Goal: Task Accomplishment & Management: Manage account settings

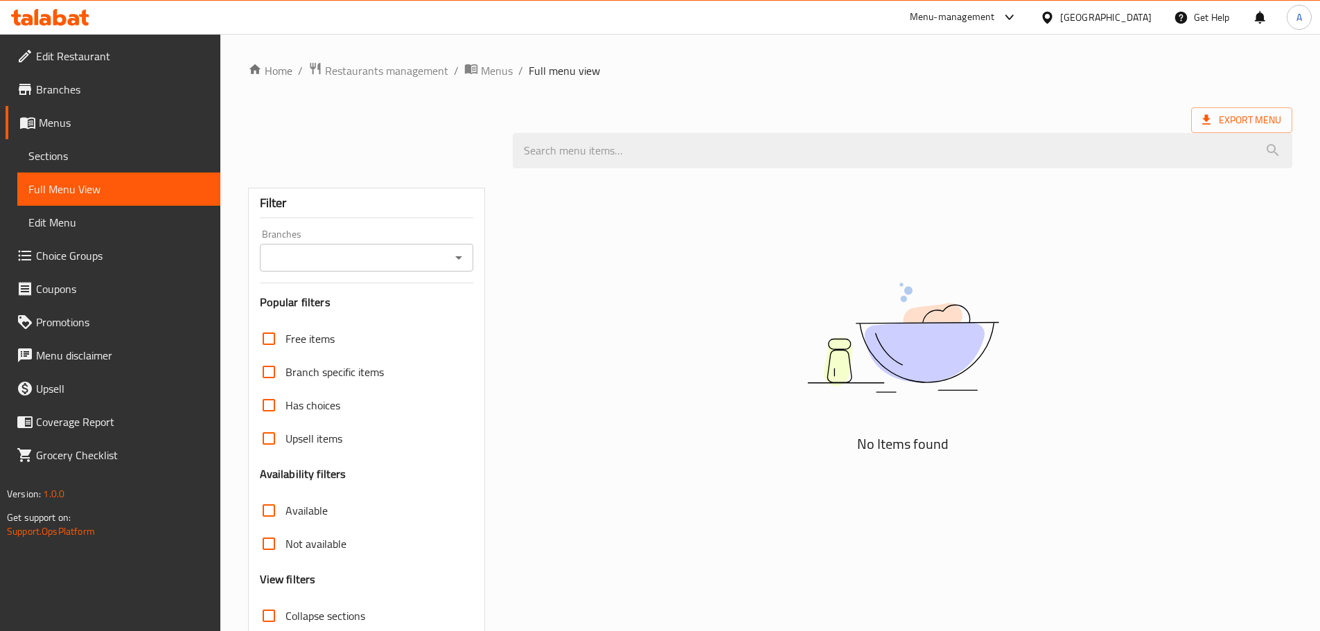
click at [71, 17] on icon at bounding box center [50, 17] width 78 height 17
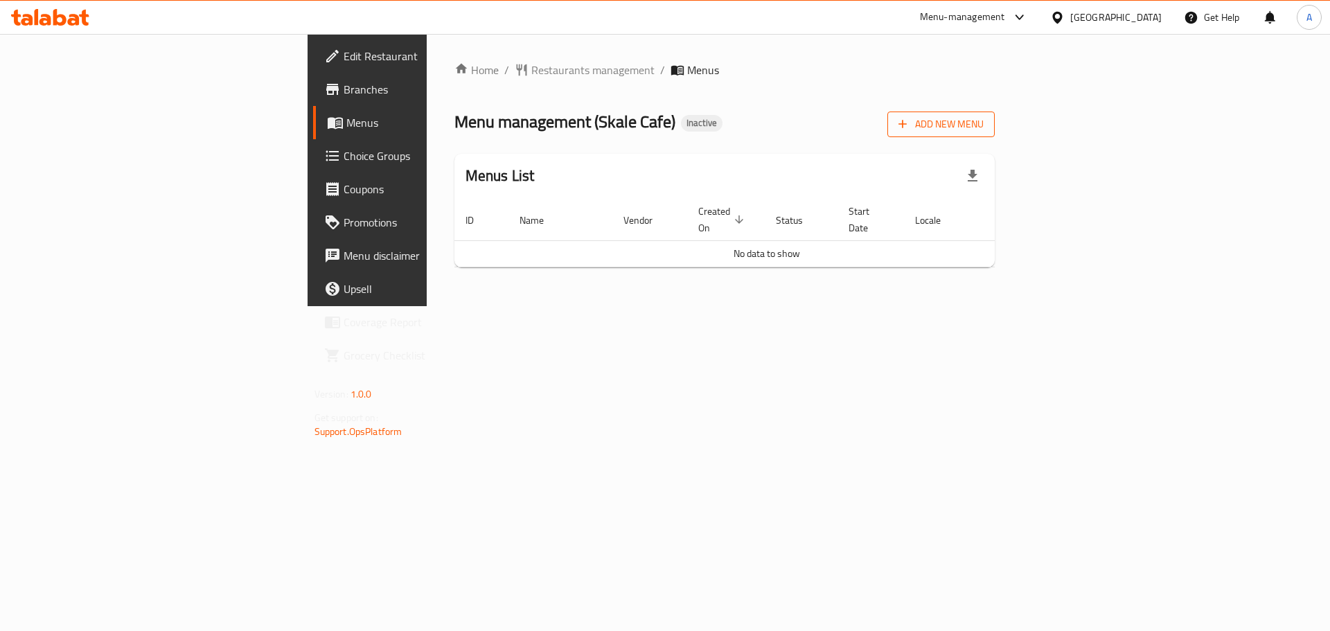
click at [984, 119] on span "Add New Menu" at bounding box center [940, 124] width 85 height 17
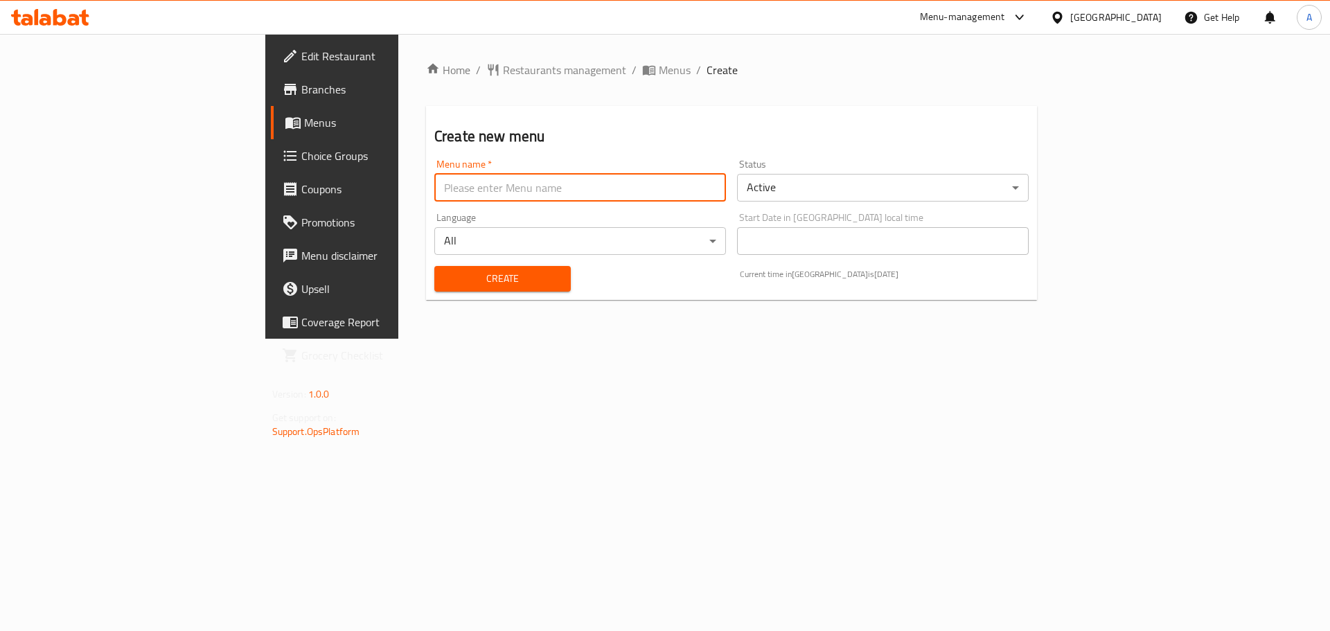
click at [511, 190] on input "text" at bounding box center [580, 188] width 292 height 28
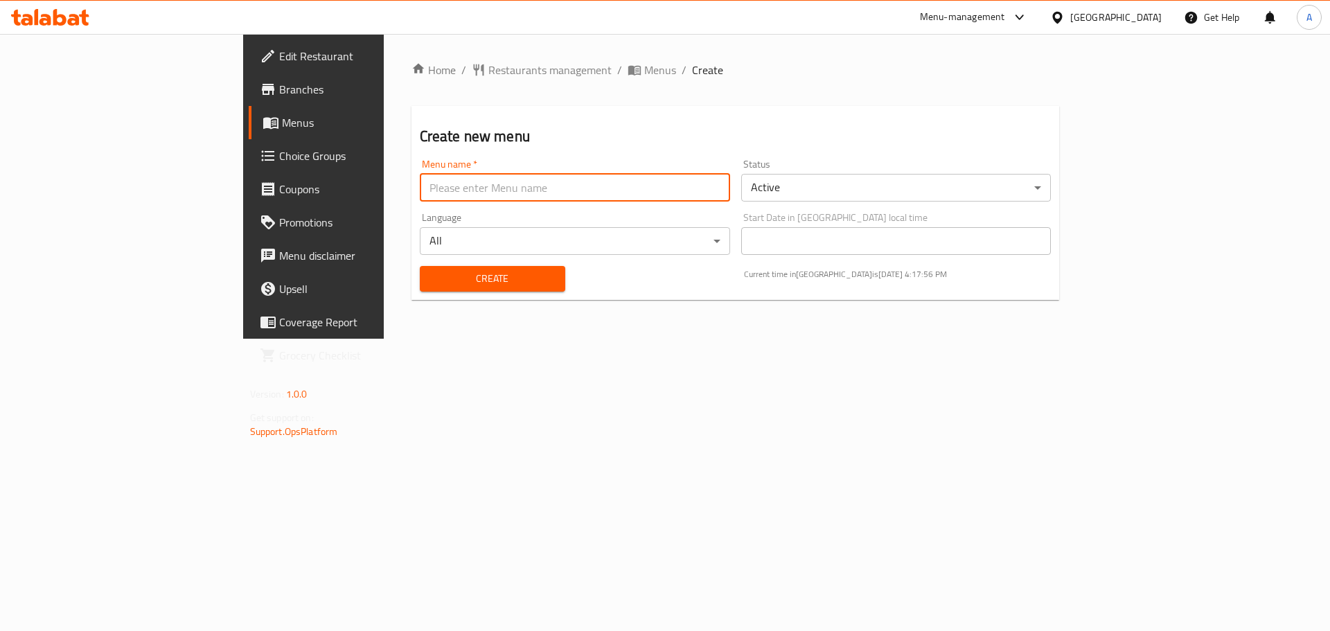
type input "New"
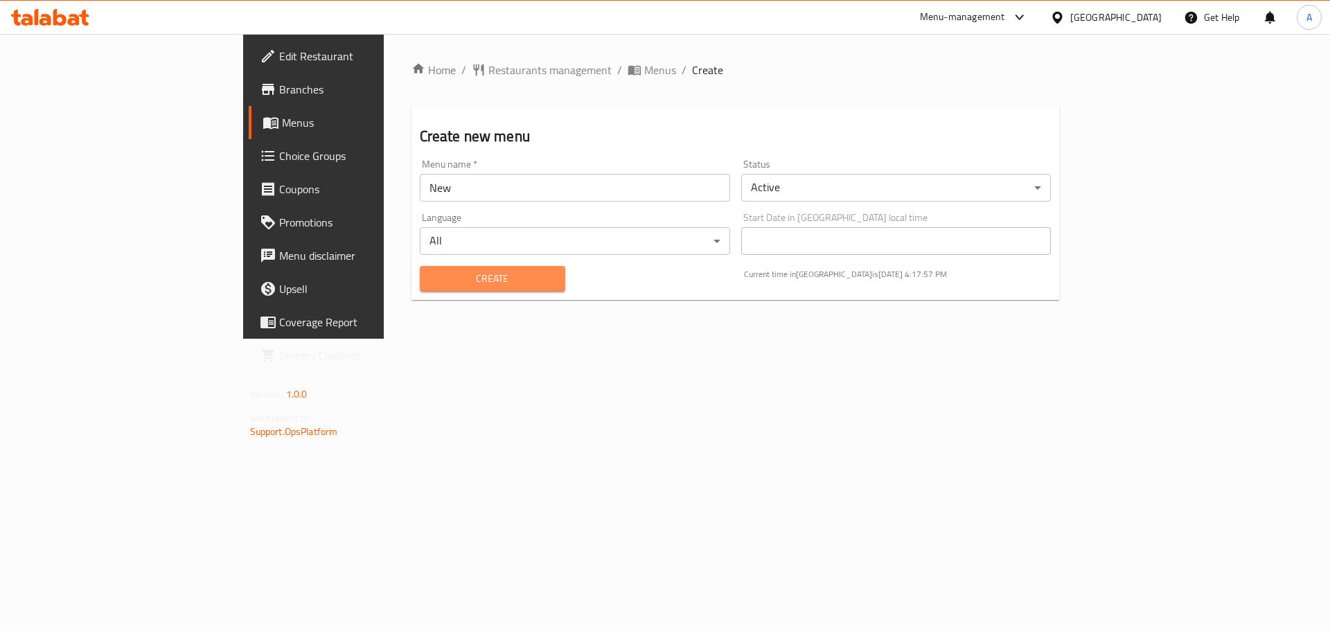
click at [431, 272] on span "Create" at bounding box center [492, 278] width 123 height 17
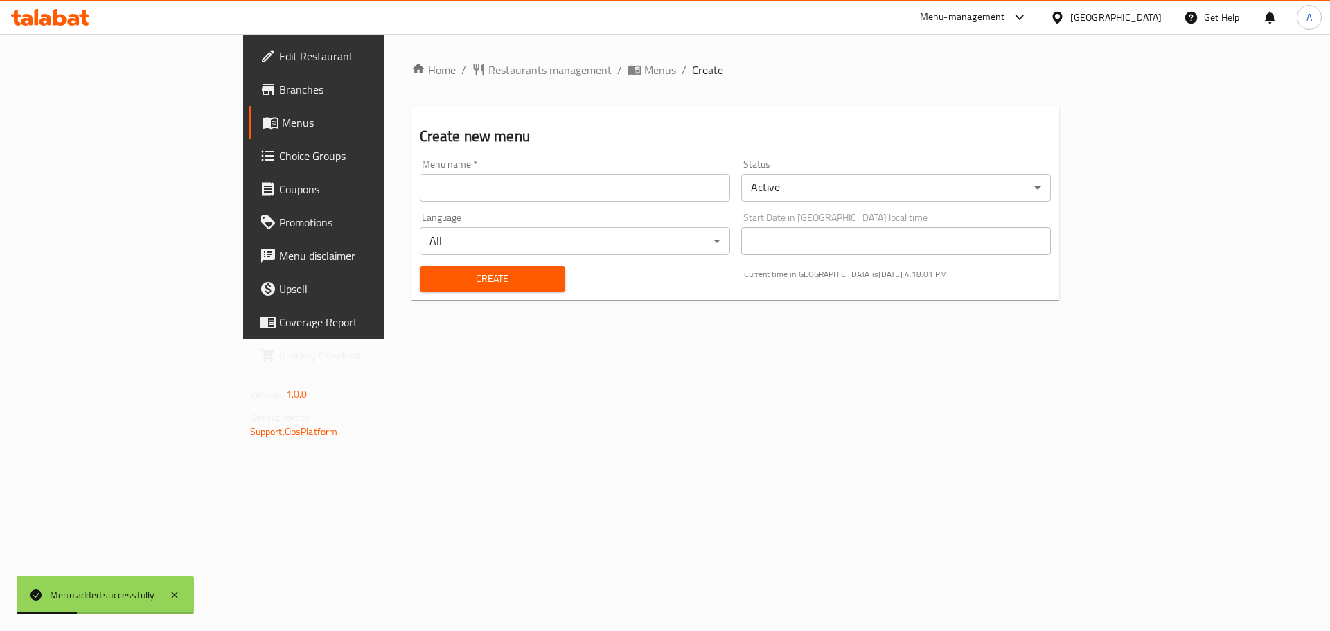
click at [282, 129] on span "Menus" at bounding box center [368, 122] width 172 height 17
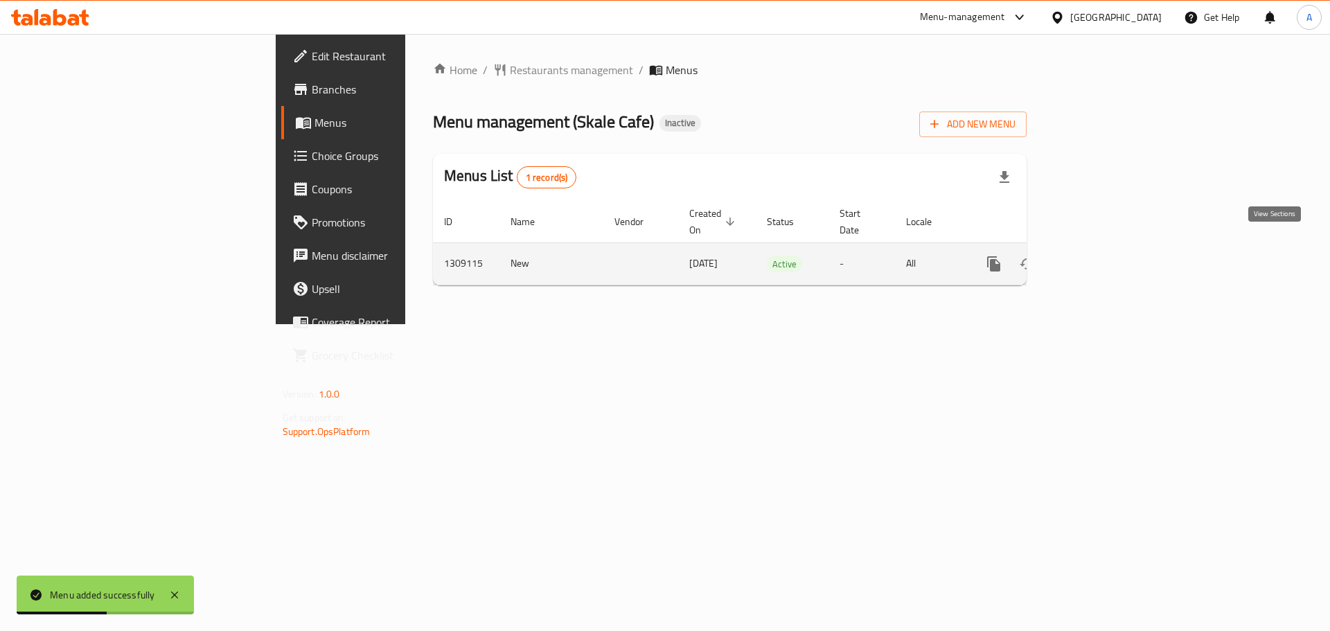
click at [1102, 256] on icon "enhanced table" at bounding box center [1093, 264] width 17 height 17
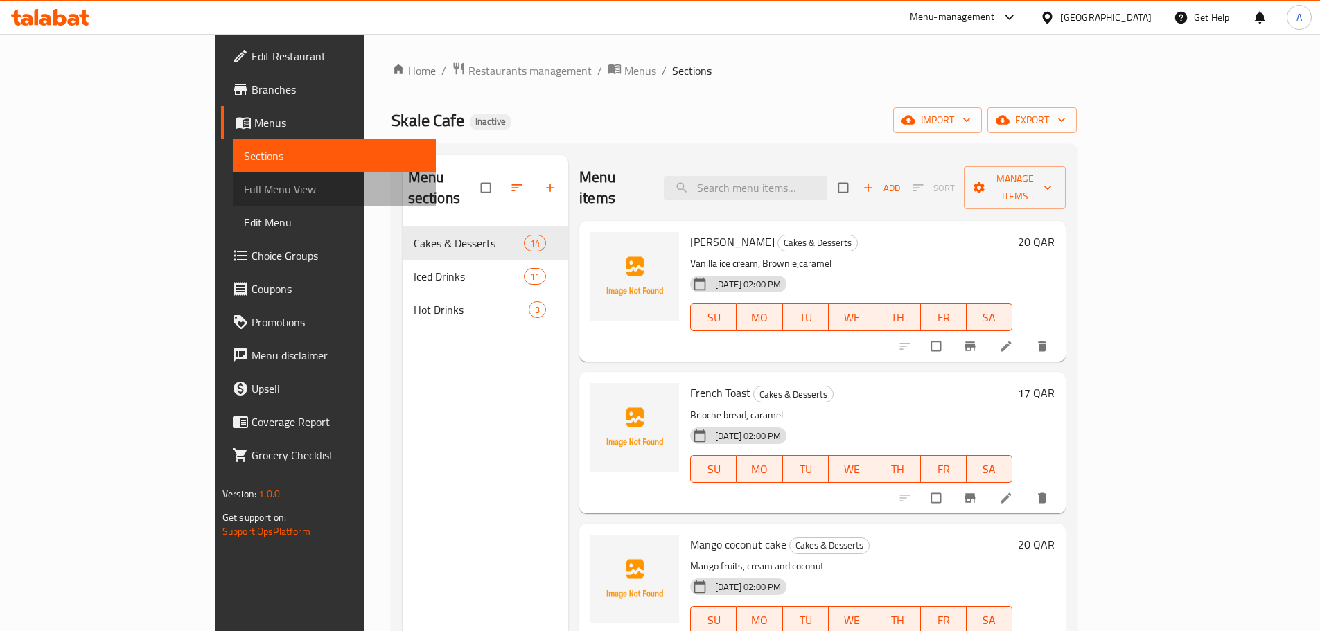
click at [244, 188] on span "Full Menu View" at bounding box center [334, 189] width 181 height 17
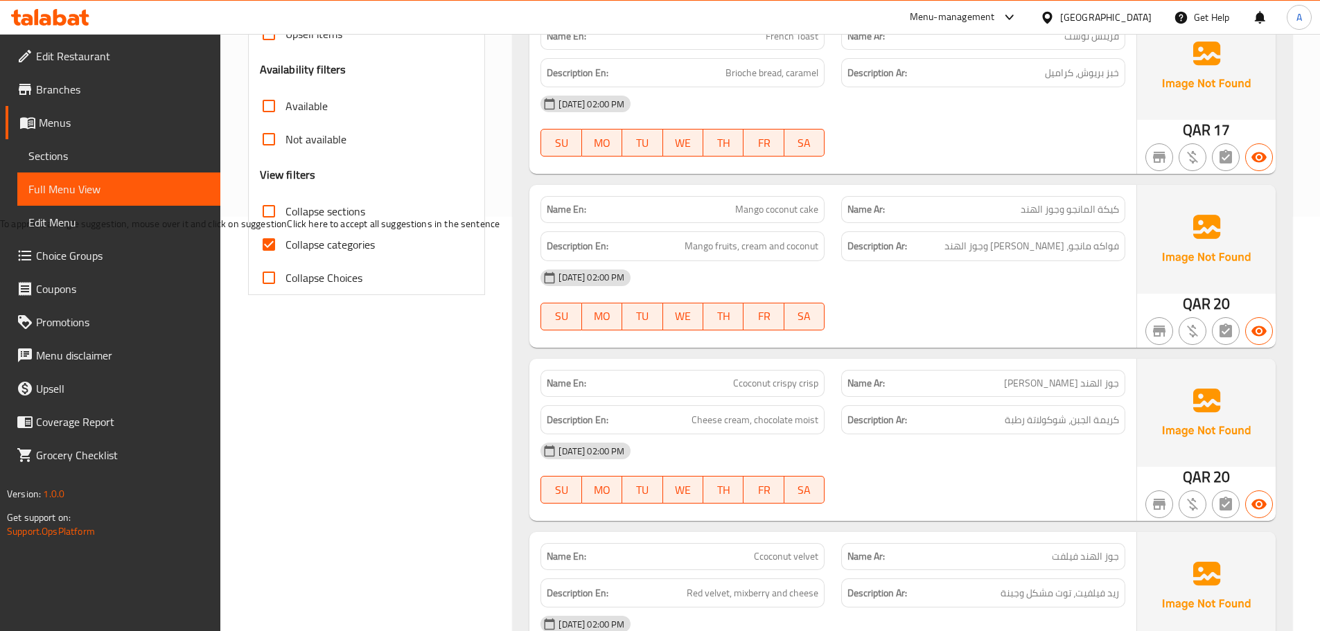
scroll to position [416, 0]
click at [278, 245] on input "Collapse categories" at bounding box center [268, 243] width 33 height 33
checkbox input "false"
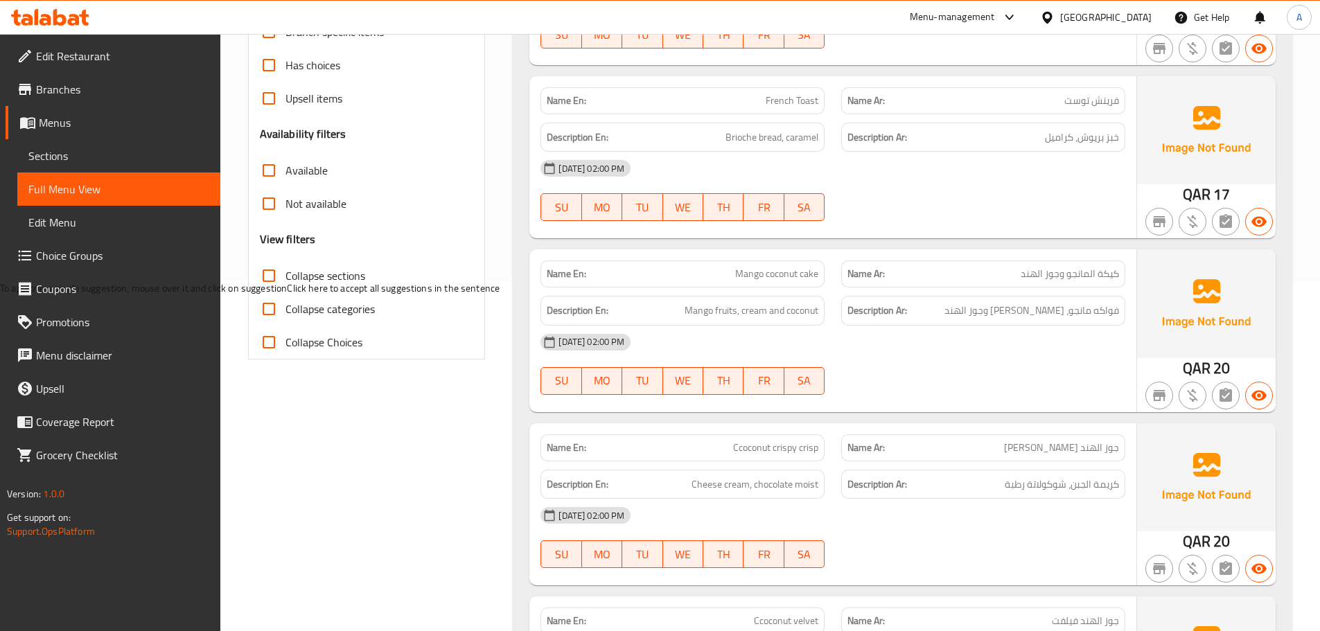
scroll to position [73, 0]
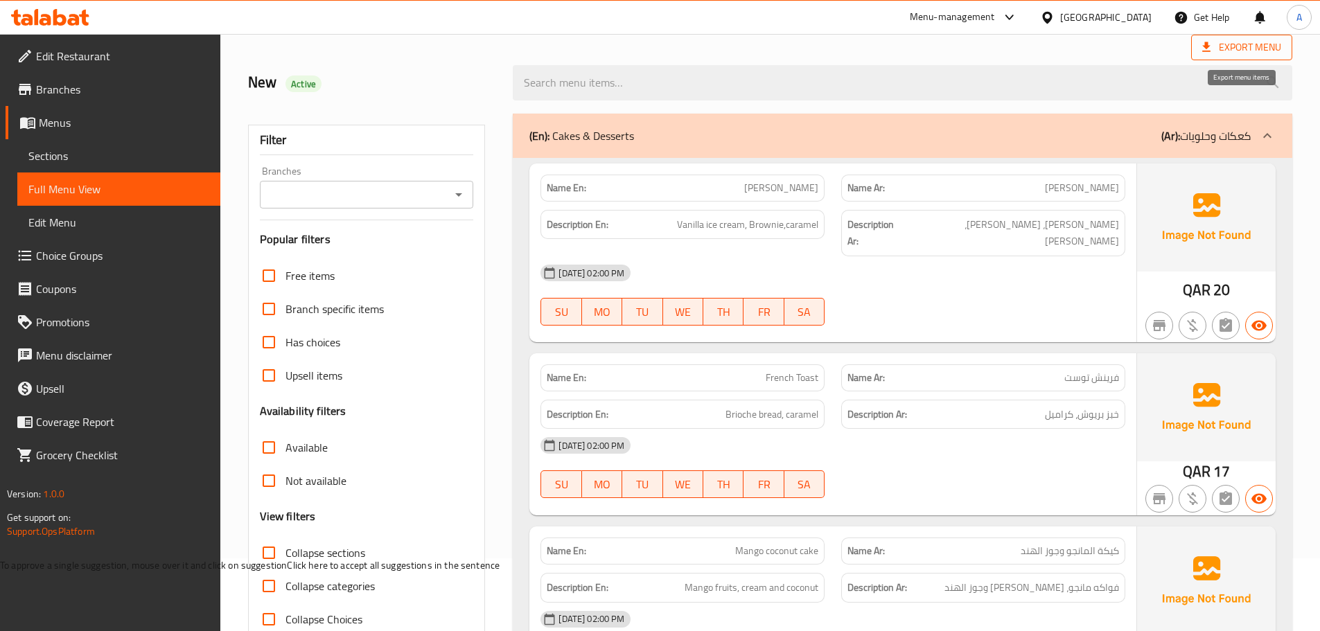
click at [1243, 42] on span "Export Menu" at bounding box center [1241, 47] width 79 height 17
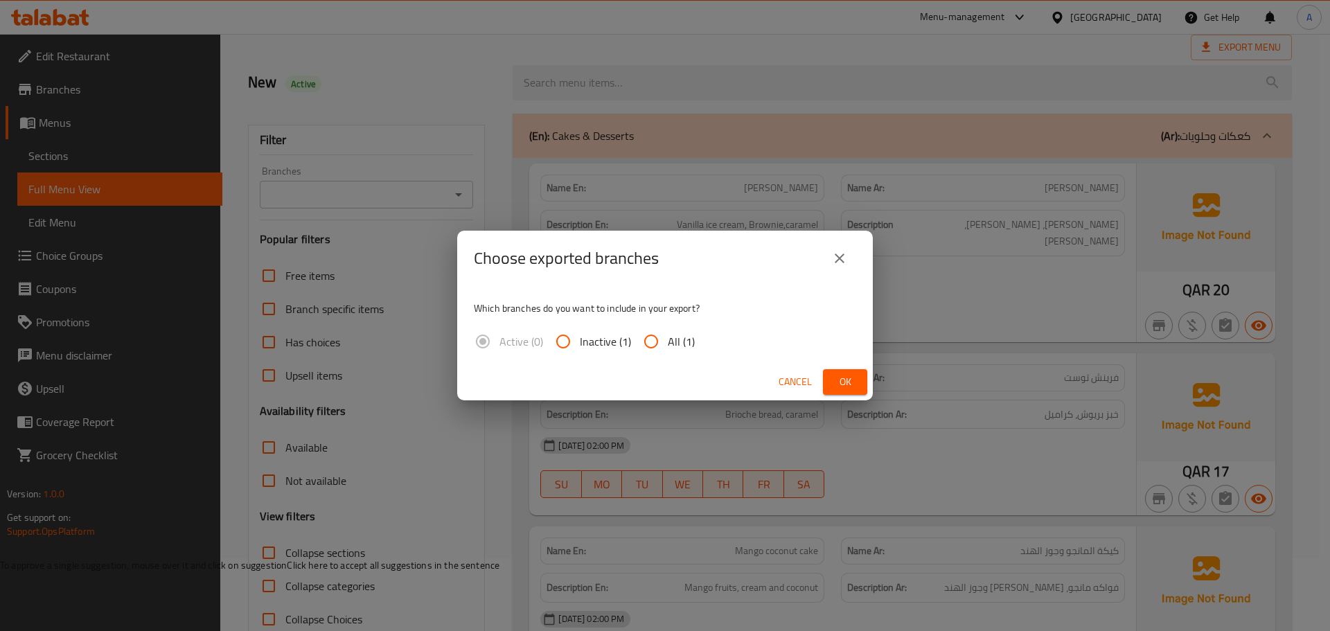
click at [671, 337] on span "All (1)" at bounding box center [681, 341] width 27 height 17
click at [668, 337] on input "All (1)" at bounding box center [651, 341] width 33 height 33
radio input "true"
click at [843, 368] on div "Cancel Ok" at bounding box center [665, 382] width 416 height 37
click at [844, 371] on button "Ok" at bounding box center [845, 382] width 44 height 26
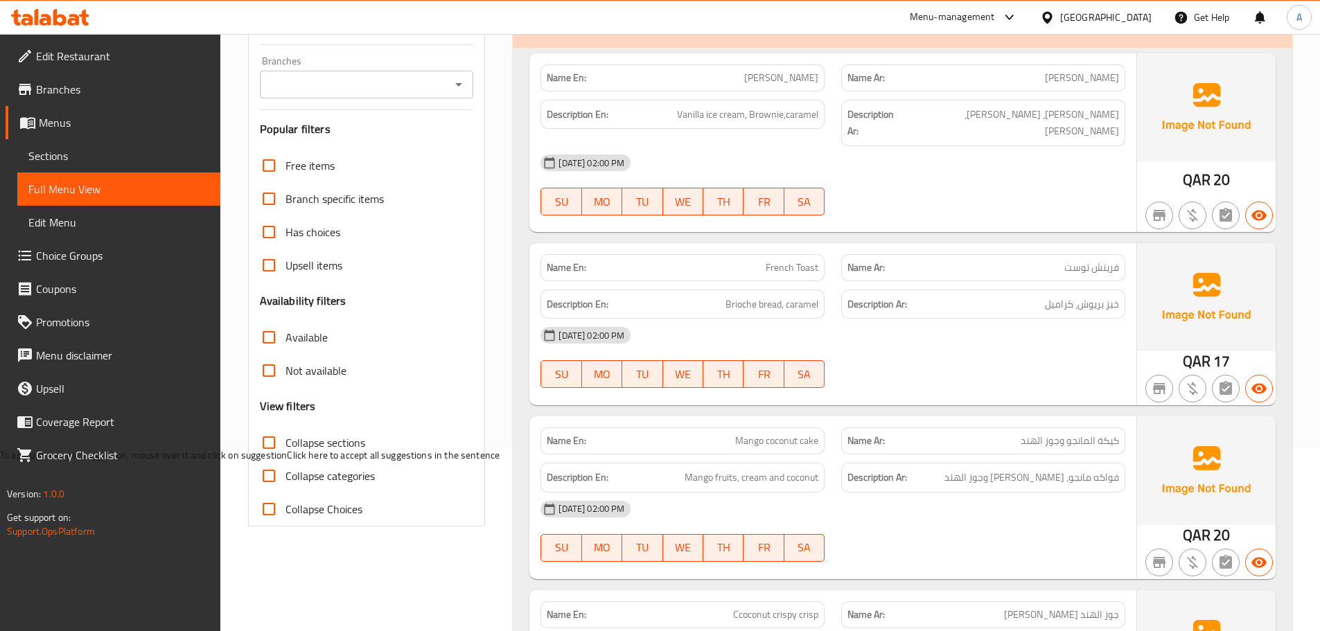
scroll to position [488, 0]
